Goal: Task Accomplishment & Management: Manage account settings

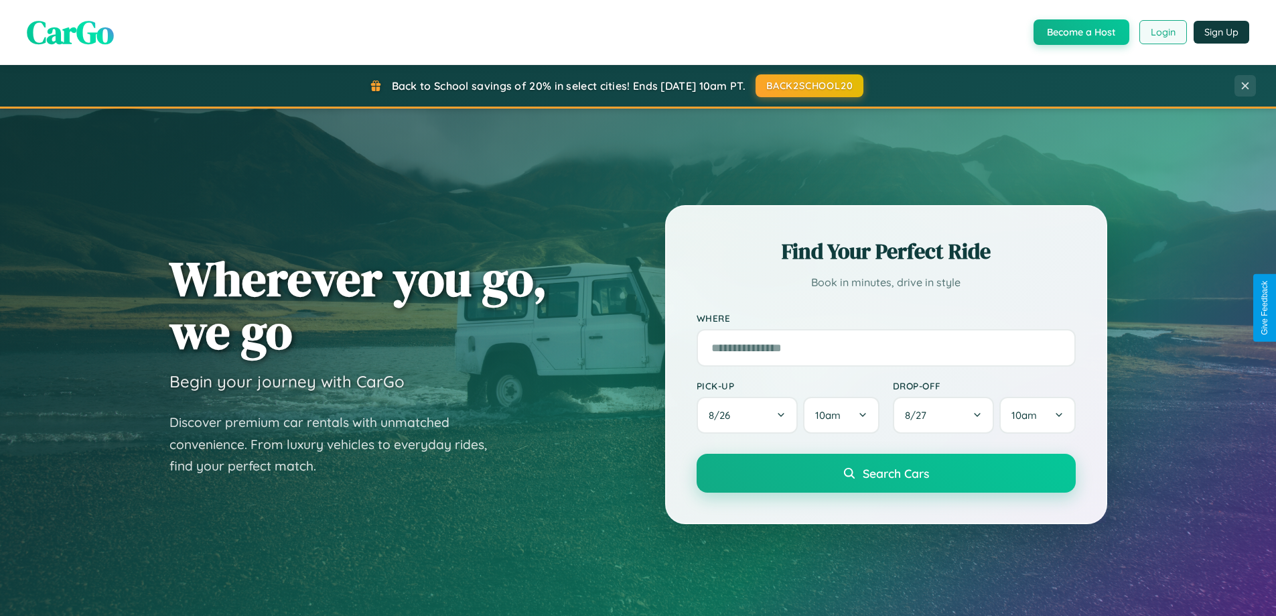
click at [1162, 32] on button "Login" at bounding box center [1163, 32] width 48 height 24
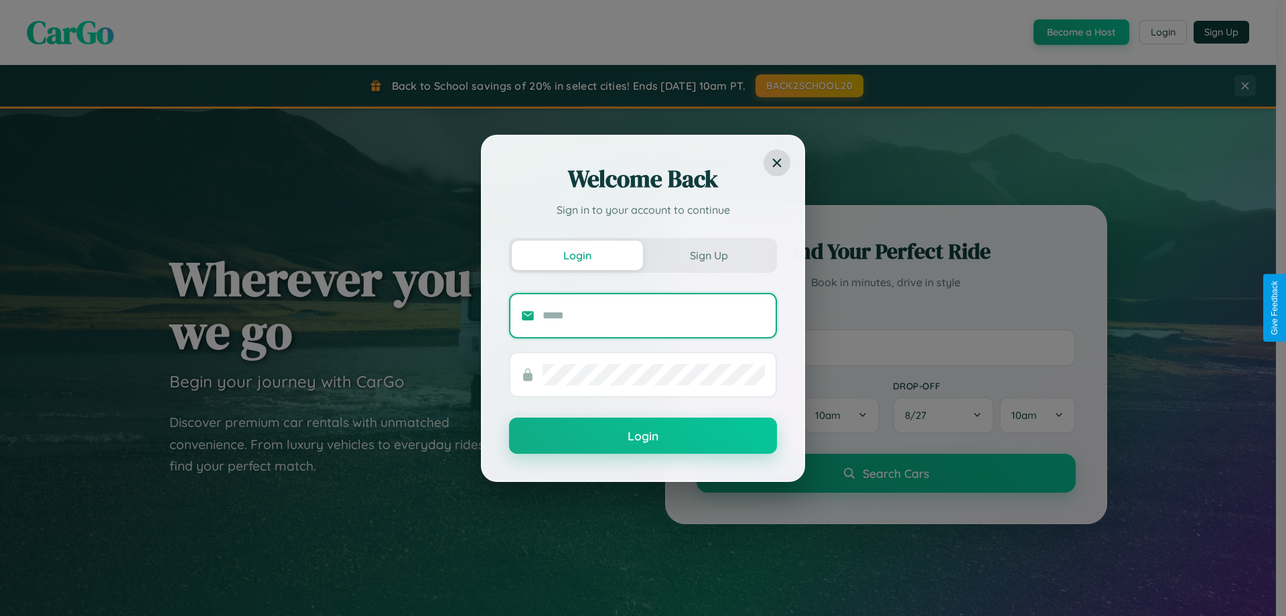
click at [654, 315] on input "text" at bounding box center [654, 315] width 222 height 21
type input "**********"
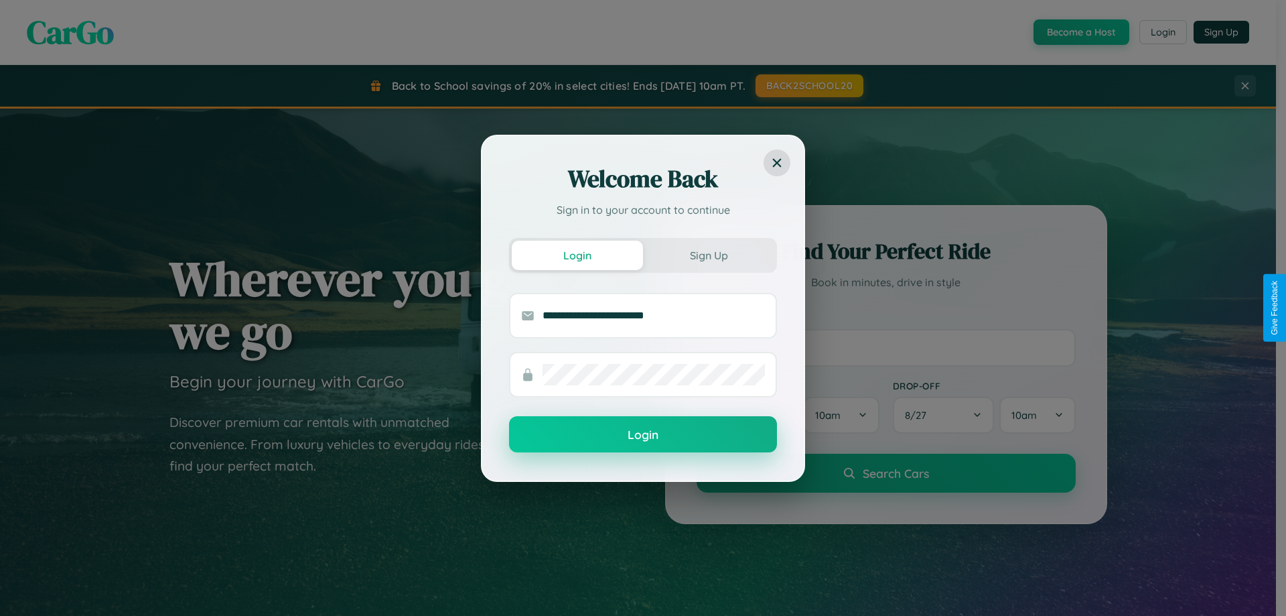
click at [643, 435] on button "Login" at bounding box center [643, 434] width 268 height 36
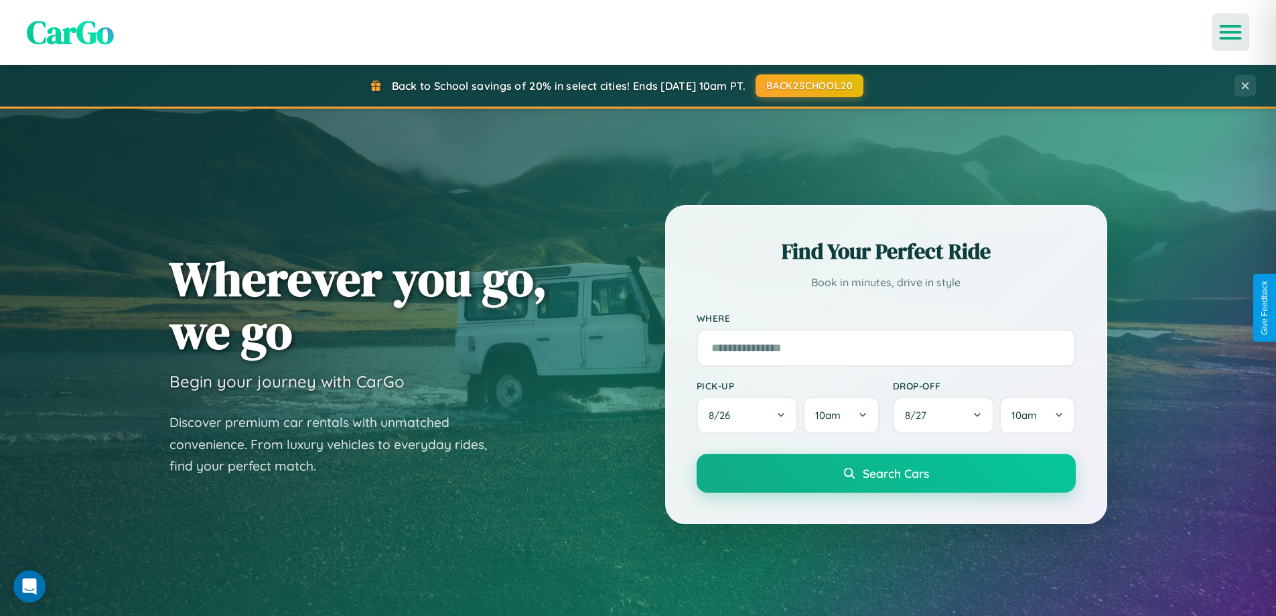
click at [1230, 32] on icon "Open menu" at bounding box center [1230, 32] width 19 height 12
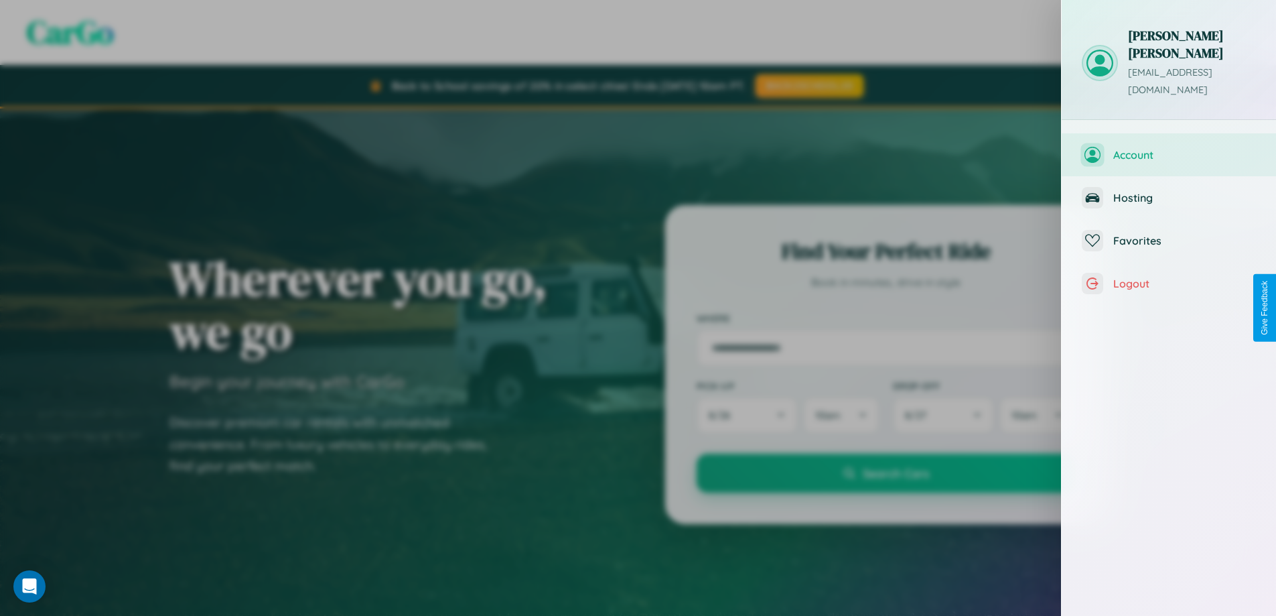
click at [1169, 148] on span "Account" at bounding box center [1184, 154] width 143 height 13
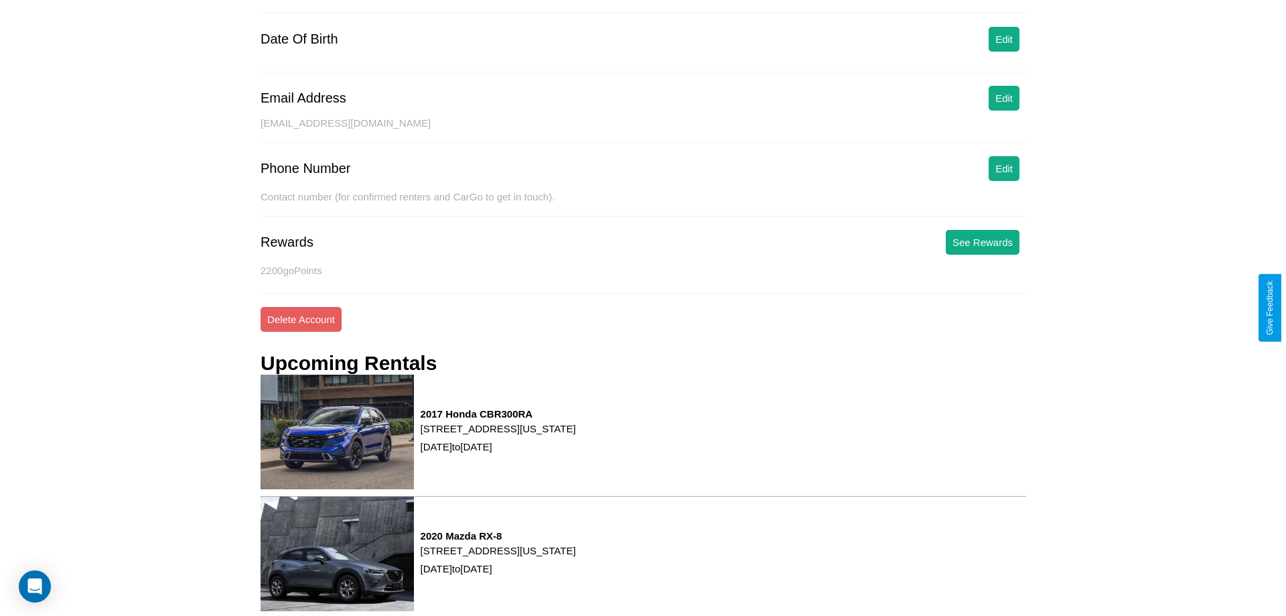
scroll to position [170, 0]
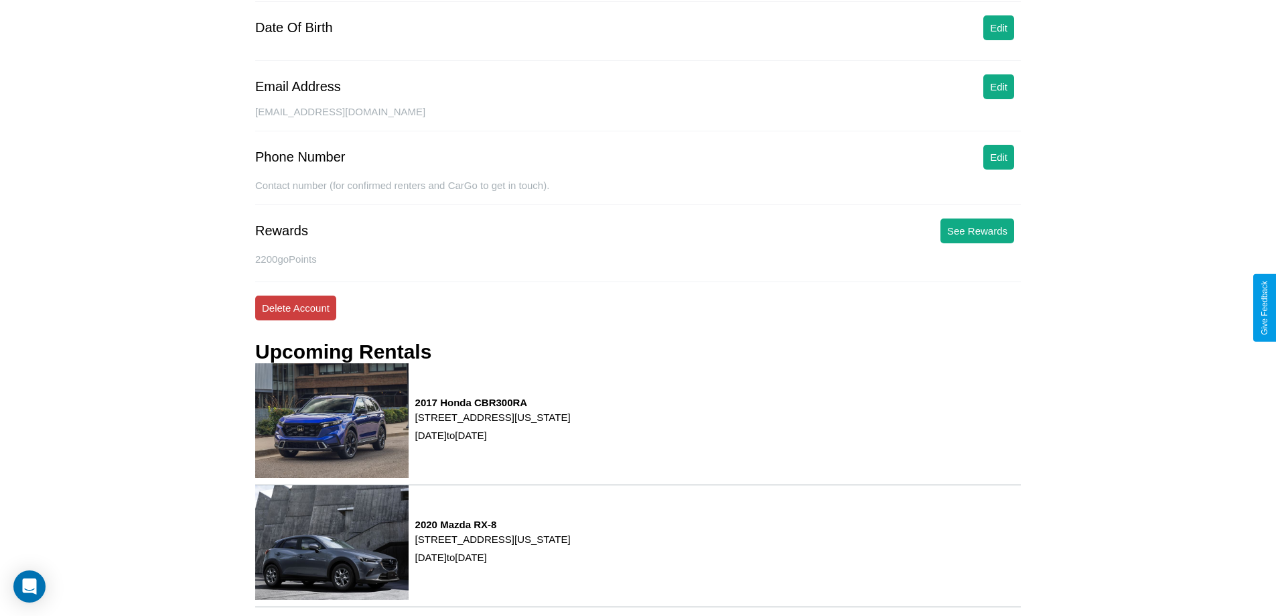
click at [295, 307] on button "Delete Account" at bounding box center [295, 307] width 81 height 25
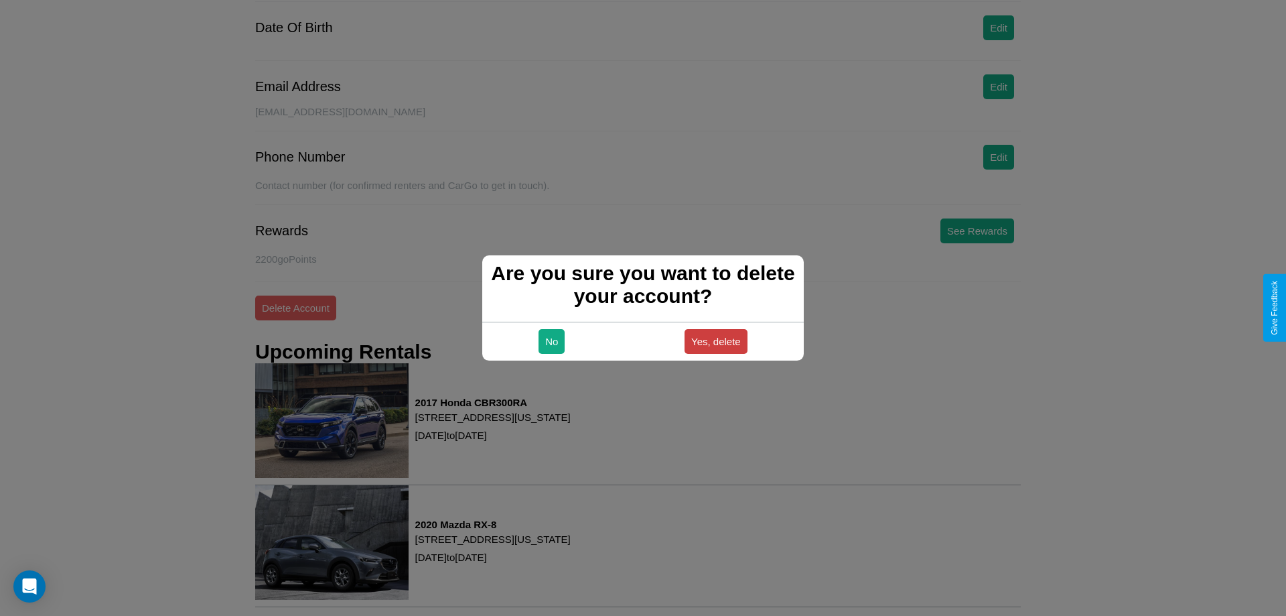
click at [715, 341] on button "Yes, delete" at bounding box center [716, 341] width 63 height 25
